Goal: Find specific page/section: Find specific page/section

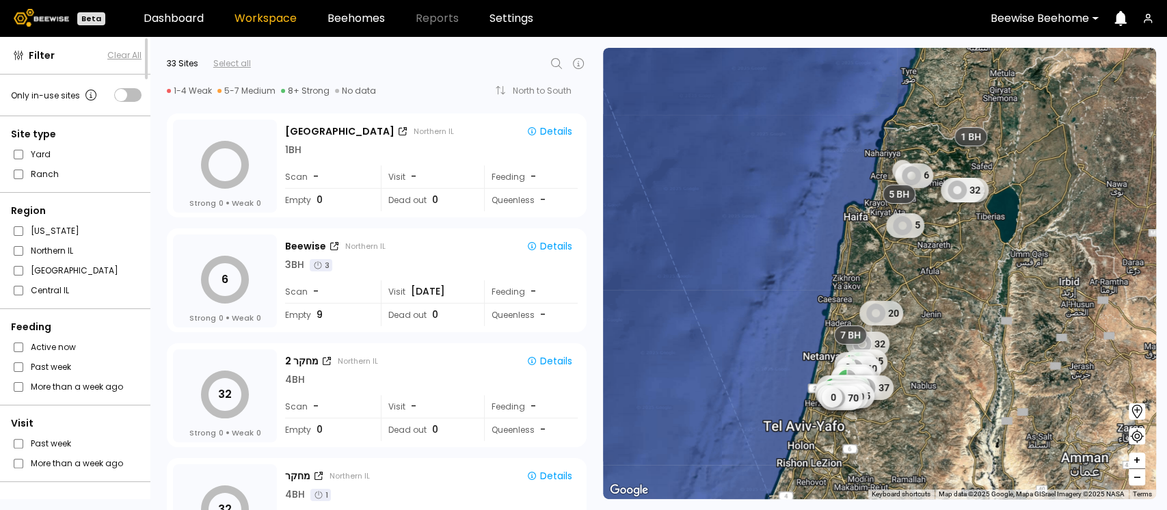
click at [559, 66] on icon at bounding box center [556, 63] width 16 height 16
type input "*****"
click at [366, 103] on div "מזבלה דרום" at bounding box center [413, 99] width 297 height 19
click at [282, 98] on div "מזבלה דרום" at bounding box center [413, 99] width 281 height 8
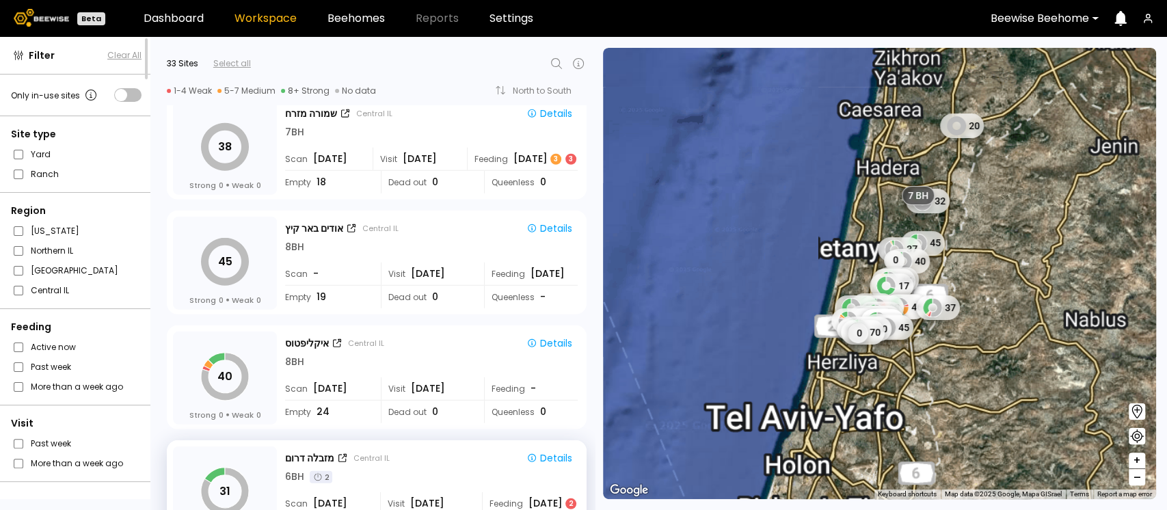
scroll to position [2727, 0]
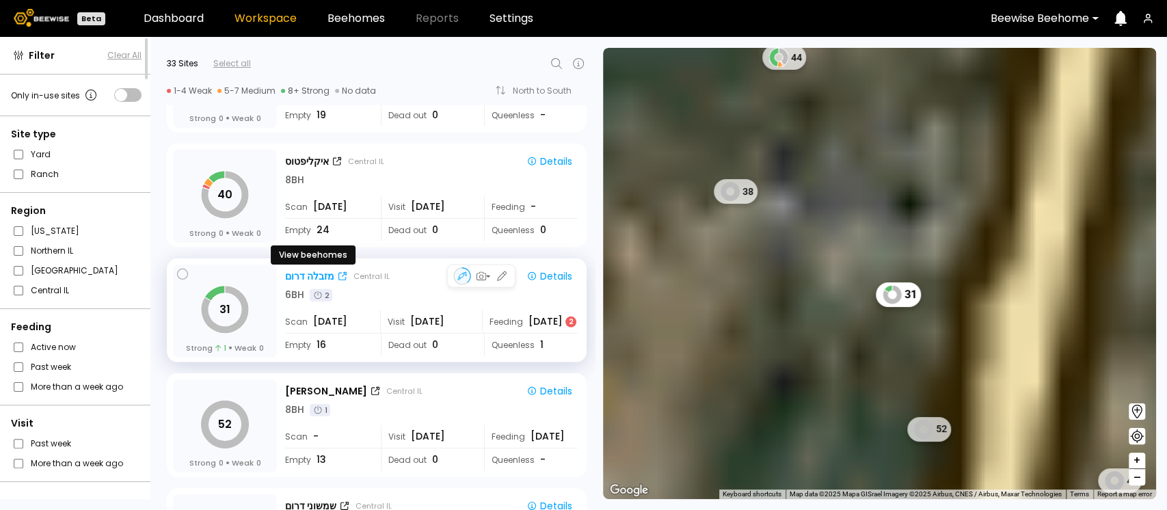
click at [319, 276] on div "מזבלה דרום" at bounding box center [309, 276] width 49 height 14
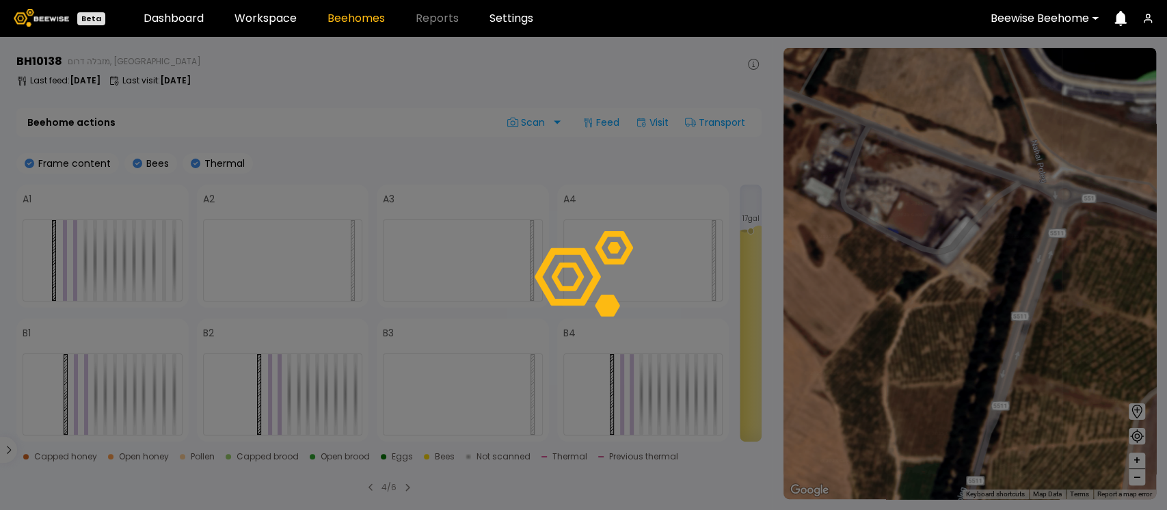
click at [10, 449] on div at bounding box center [583, 273] width 1167 height 473
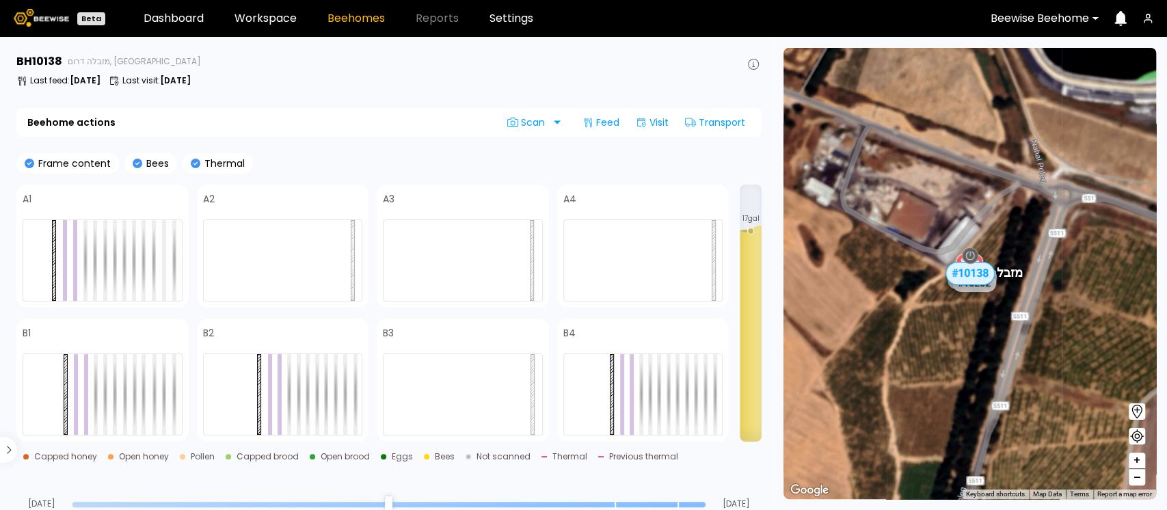
scroll to position [55, 0]
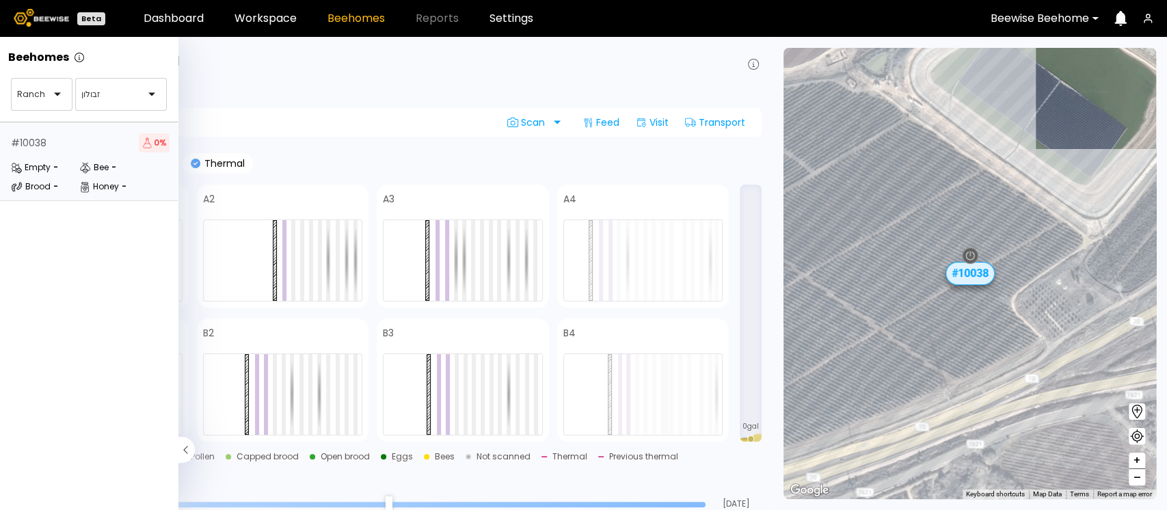
click at [76, 147] on div "# 10038 0 %" at bounding box center [90, 142] width 159 height 19
click at [87, 150] on div "# 10038 0 %" at bounding box center [90, 142] width 159 height 19
